Goal: Transaction & Acquisition: Purchase product/service

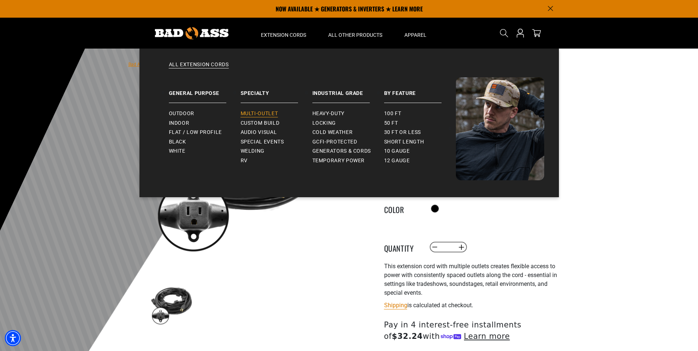
click at [262, 117] on span "Multi-Outlet" at bounding box center [260, 113] width 38 height 7
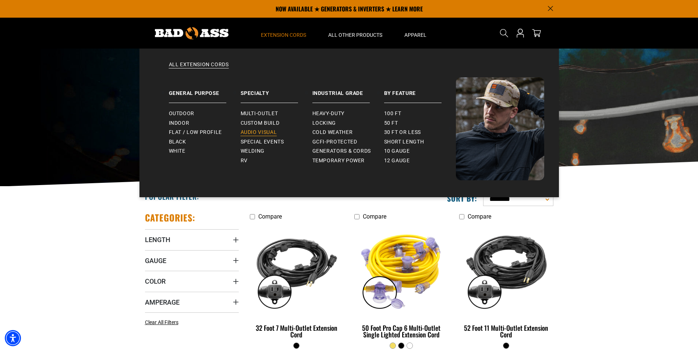
click at [270, 134] on span "Audio Visual" at bounding box center [259, 132] width 36 height 7
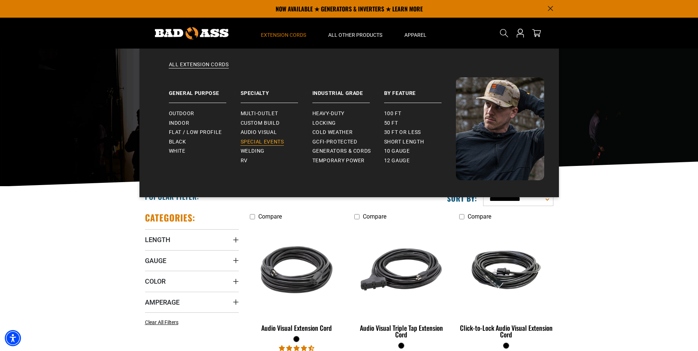
click at [269, 144] on span "Special Events" at bounding box center [262, 142] width 43 height 7
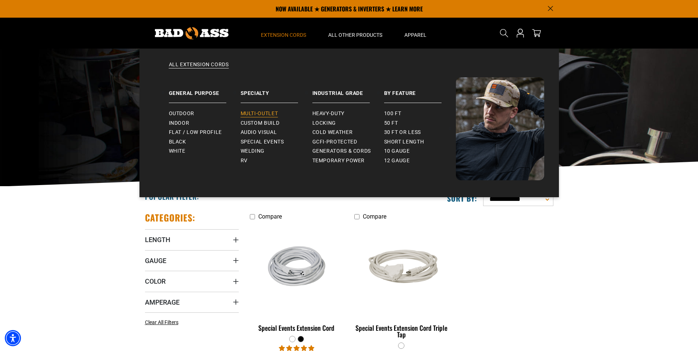
click at [261, 117] on link "Multi-Outlet" at bounding box center [277, 114] width 72 height 10
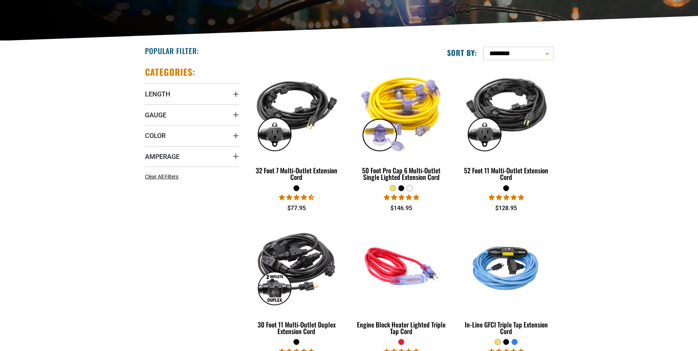
scroll to position [147, 0]
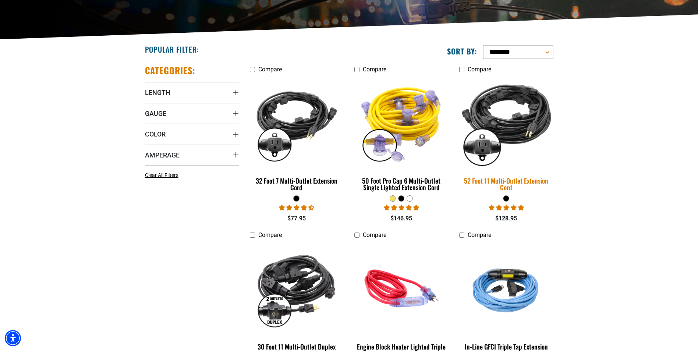
click at [502, 126] on img at bounding box center [506, 122] width 103 height 94
